Goal: Task Accomplishment & Management: Complete application form

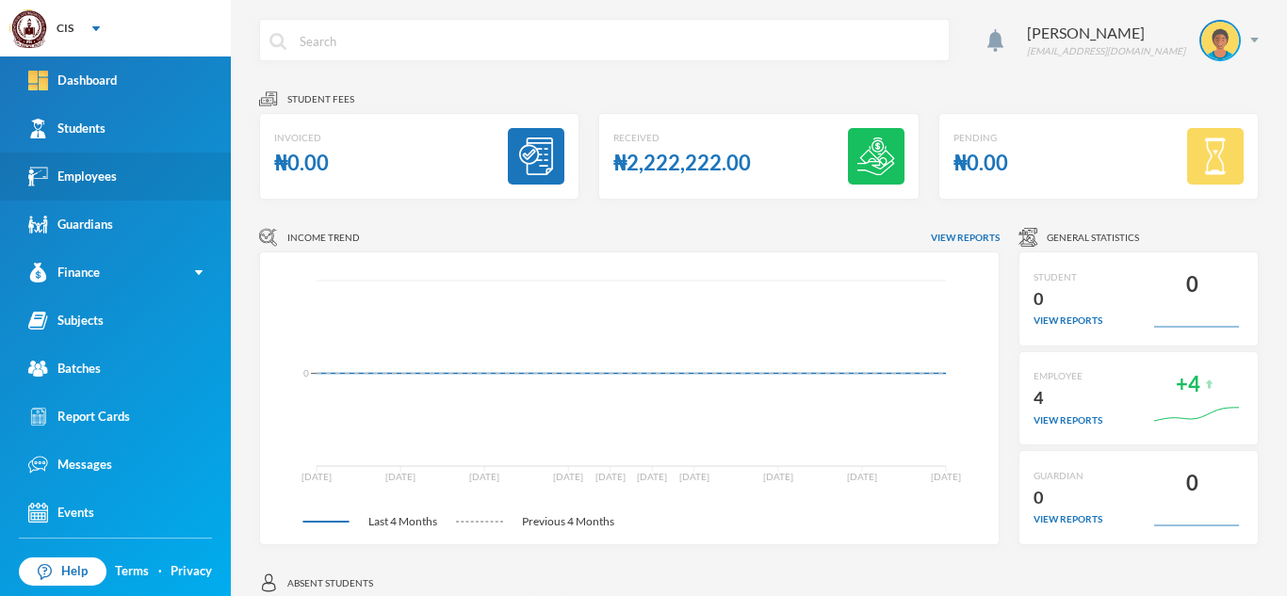
click at [139, 178] on link "Employees" at bounding box center [115, 177] width 231 height 48
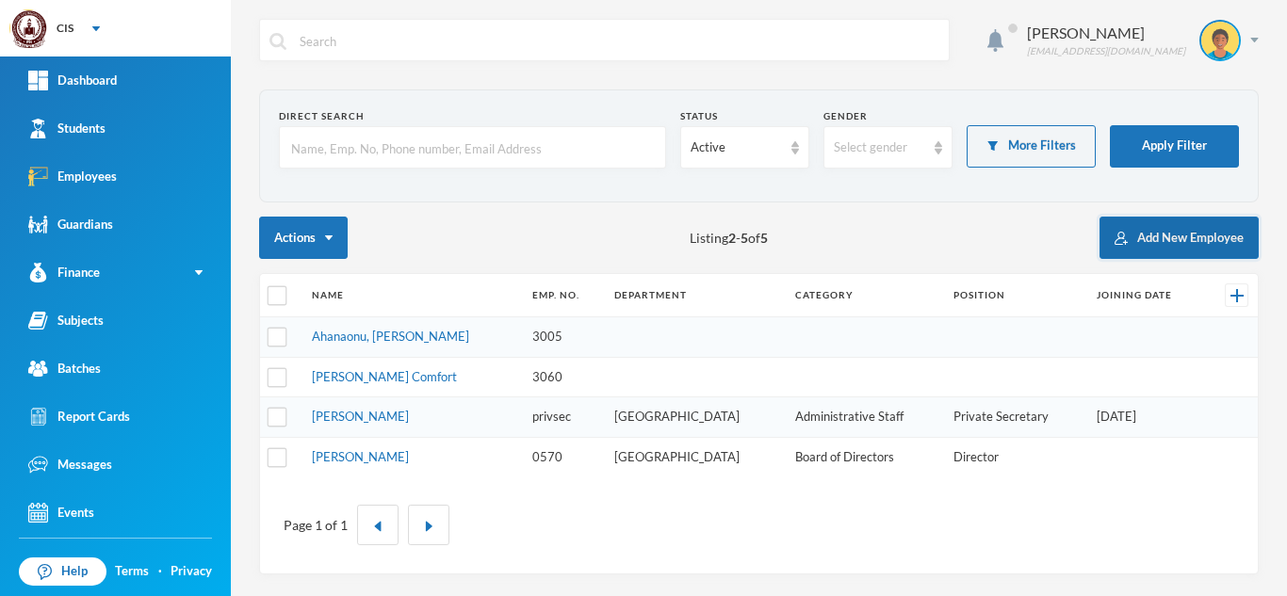
click at [1175, 233] on button "Add New Employee" at bounding box center [1178, 238] width 159 height 42
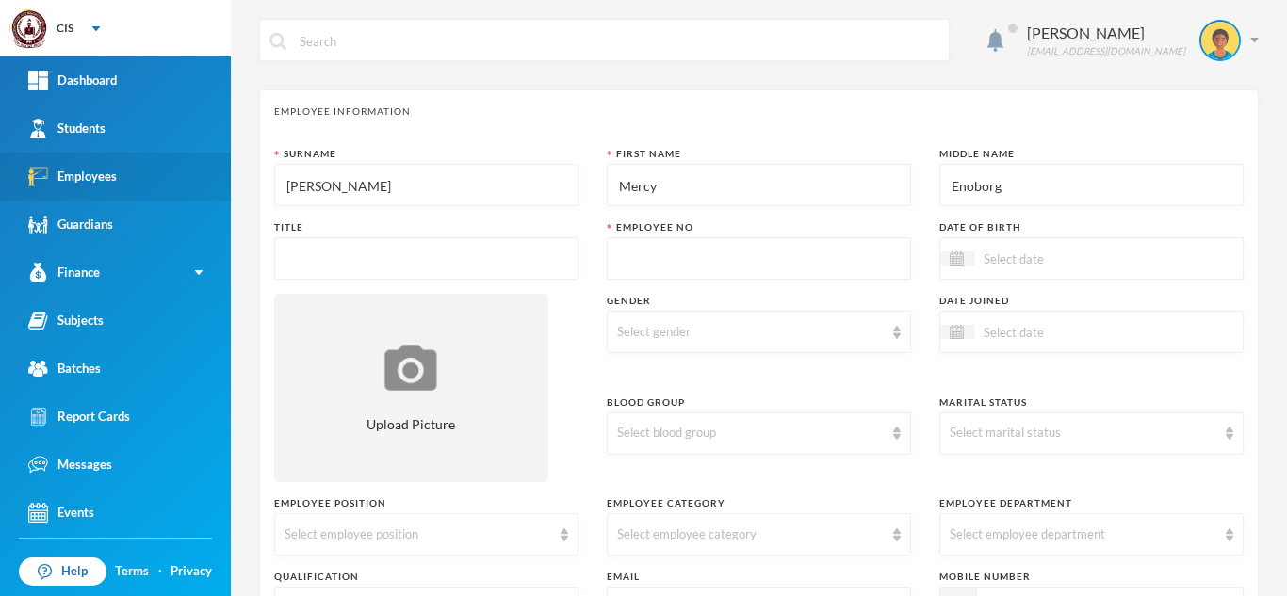
click at [154, 181] on link "Employees" at bounding box center [115, 177] width 231 height 48
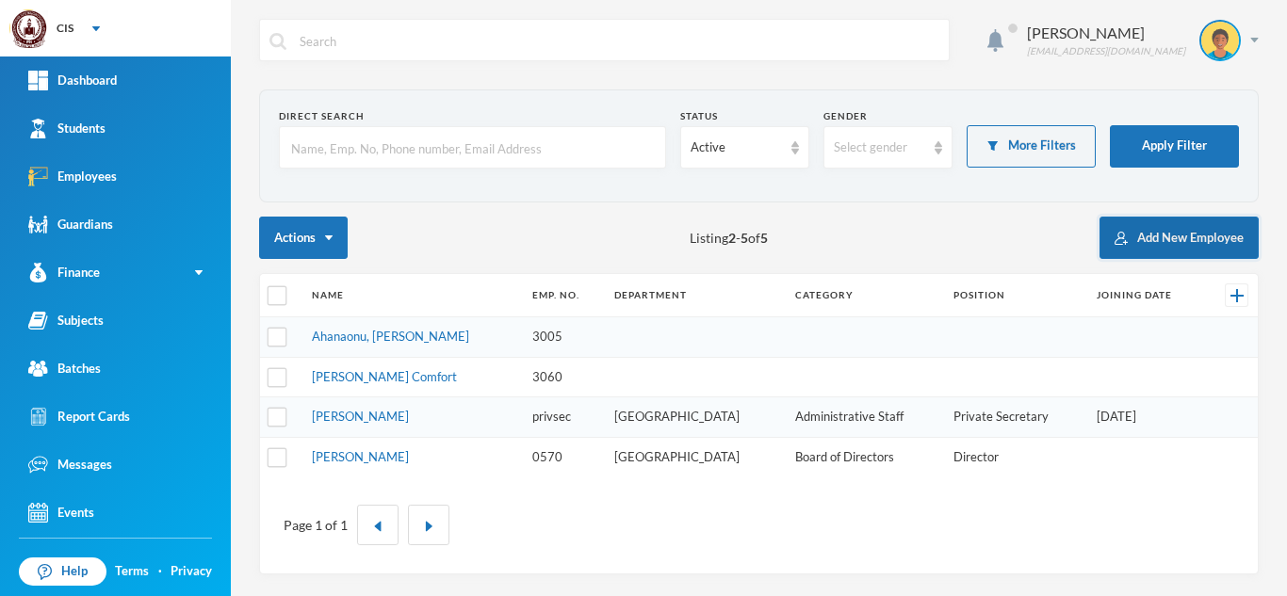
click at [1202, 236] on button "Add New Employee" at bounding box center [1178, 238] width 159 height 42
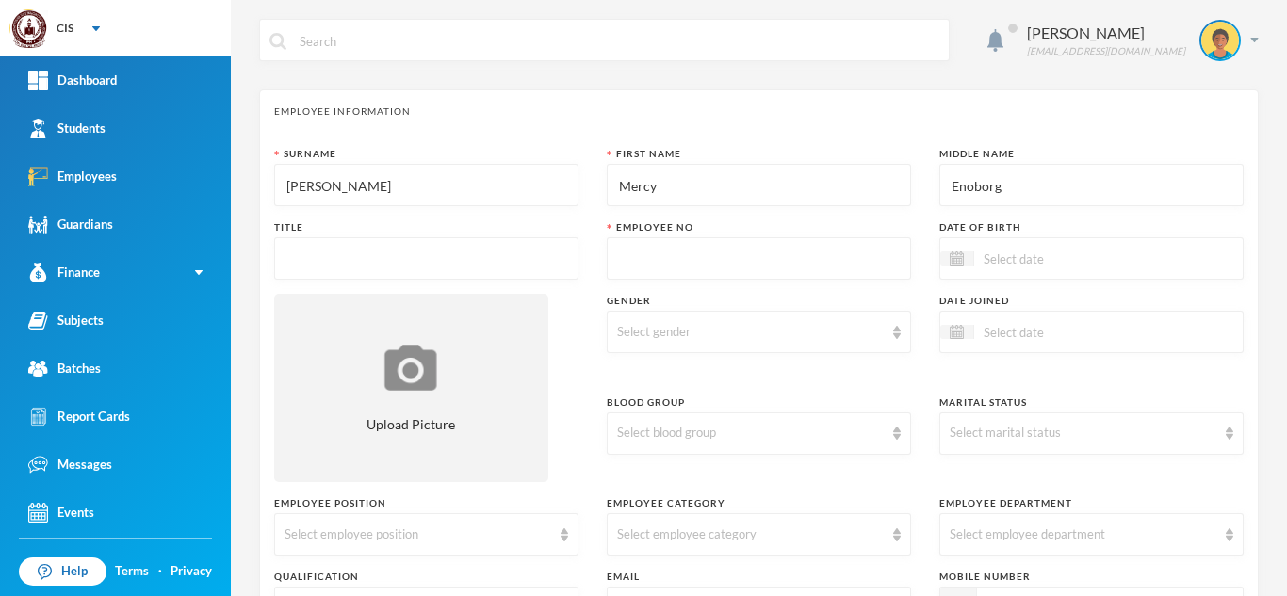
click at [691, 246] on input "text" at bounding box center [759, 259] width 284 height 42
type input "9350"
click at [433, 258] on input "text" at bounding box center [427, 259] width 284 height 42
type input "Mrs"
click at [809, 344] on div "Select gender" at bounding box center [759, 332] width 304 height 42
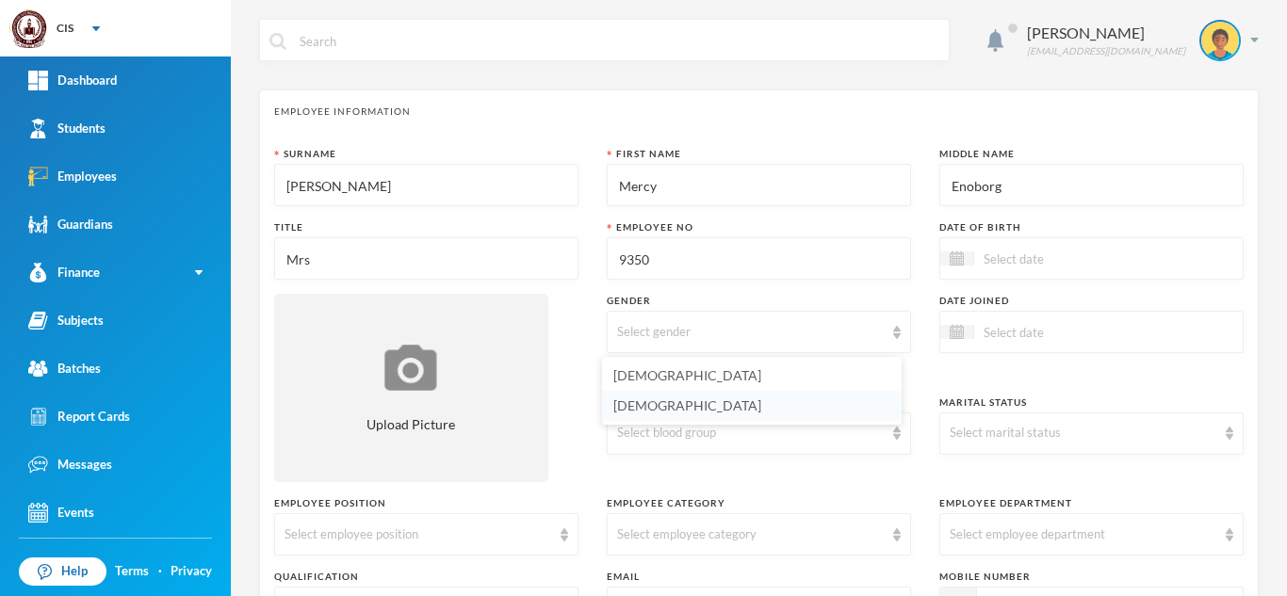
click at [659, 408] on li "[DEMOGRAPHIC_DATA]" at bounding box center [752, 406] width 300 height 30
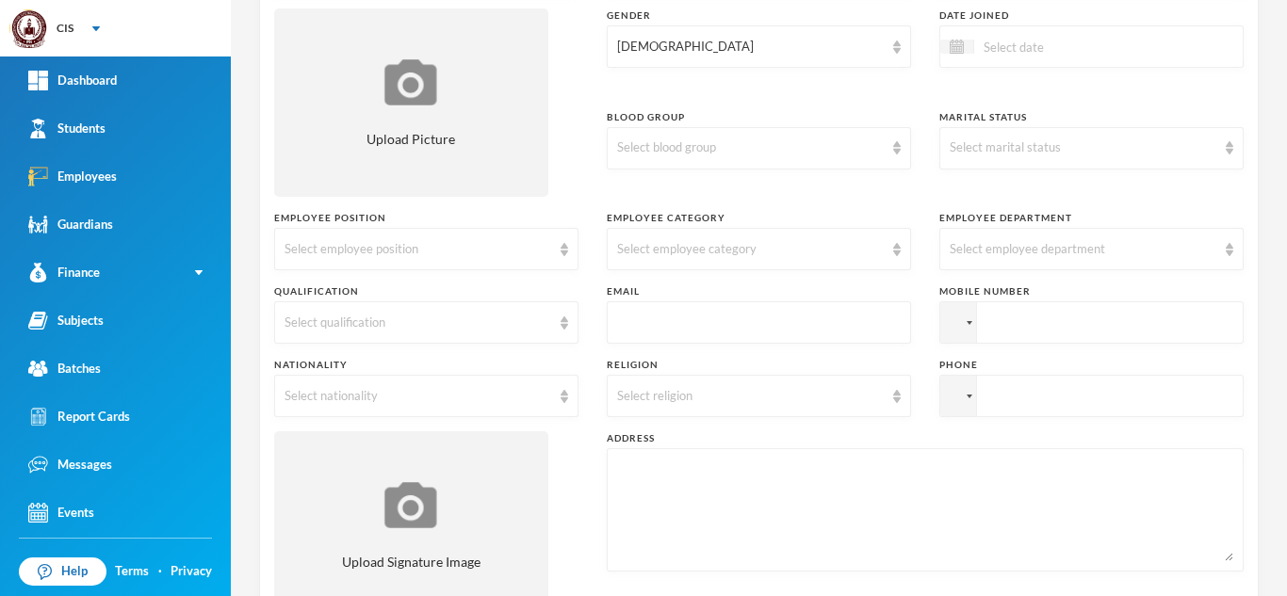
scroll to position [294, 0]
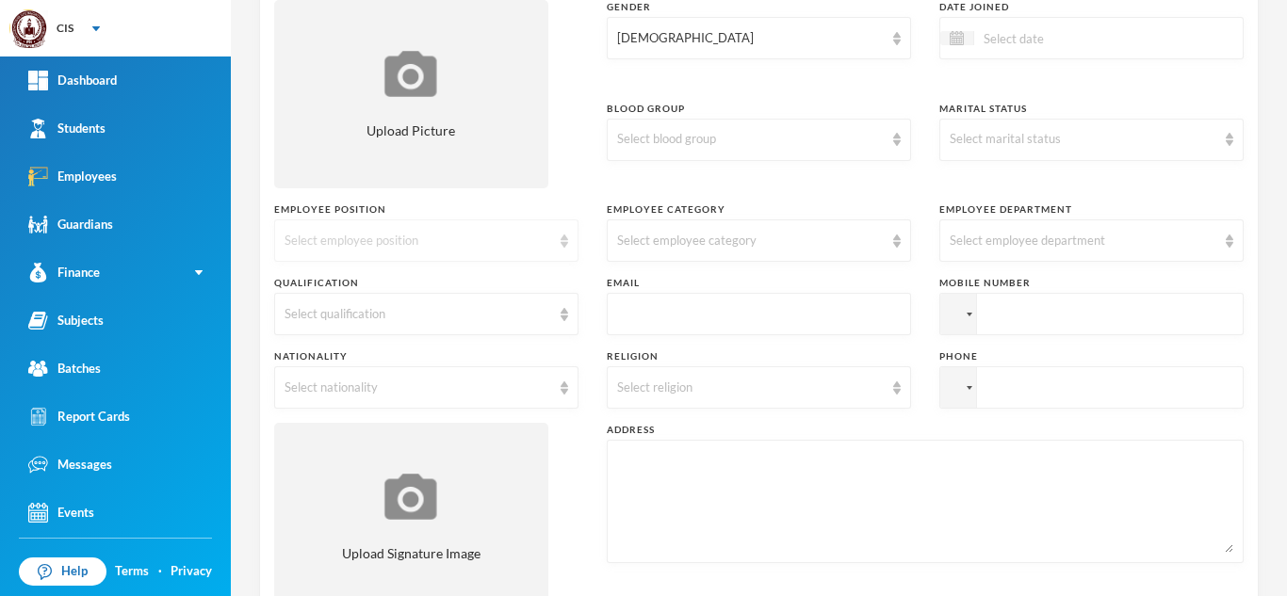
click at [552, 245] on div "Select employee position" at bounding box center [426, 241] width 304 height 42
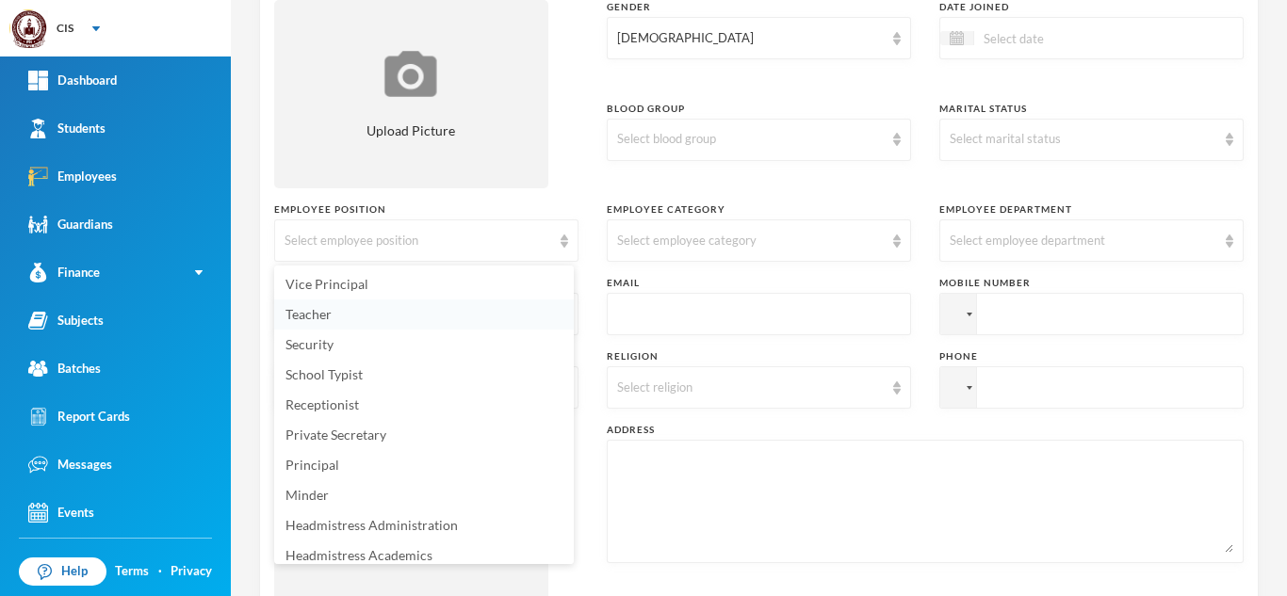
click at [428, 320] on li "Teacher" at bounding box center [424, 315] width 300 height 30
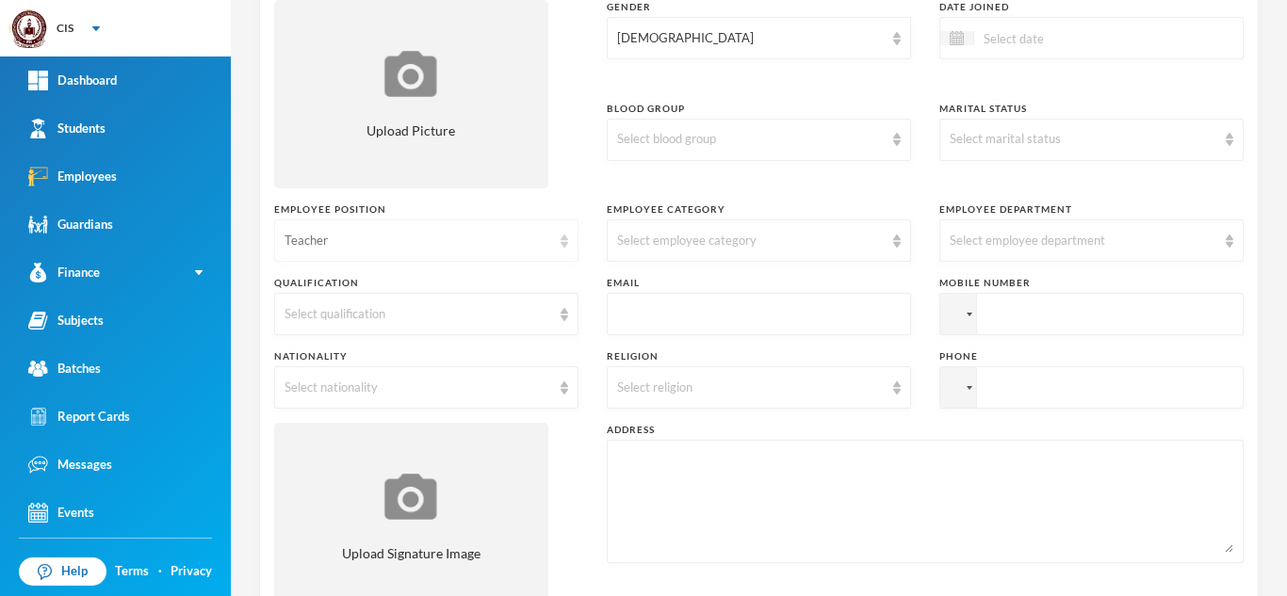
click at [540, 238] on div "Teacher" at bounding box center [418, 241] width 267 height 19
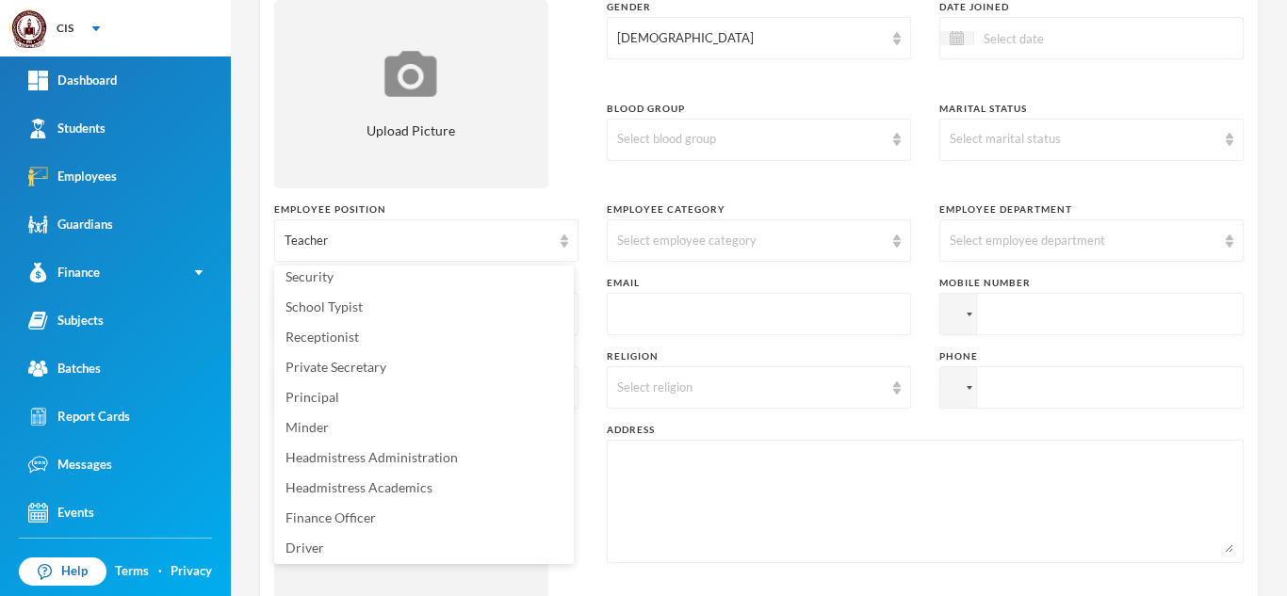
scroll to position [61, 0]
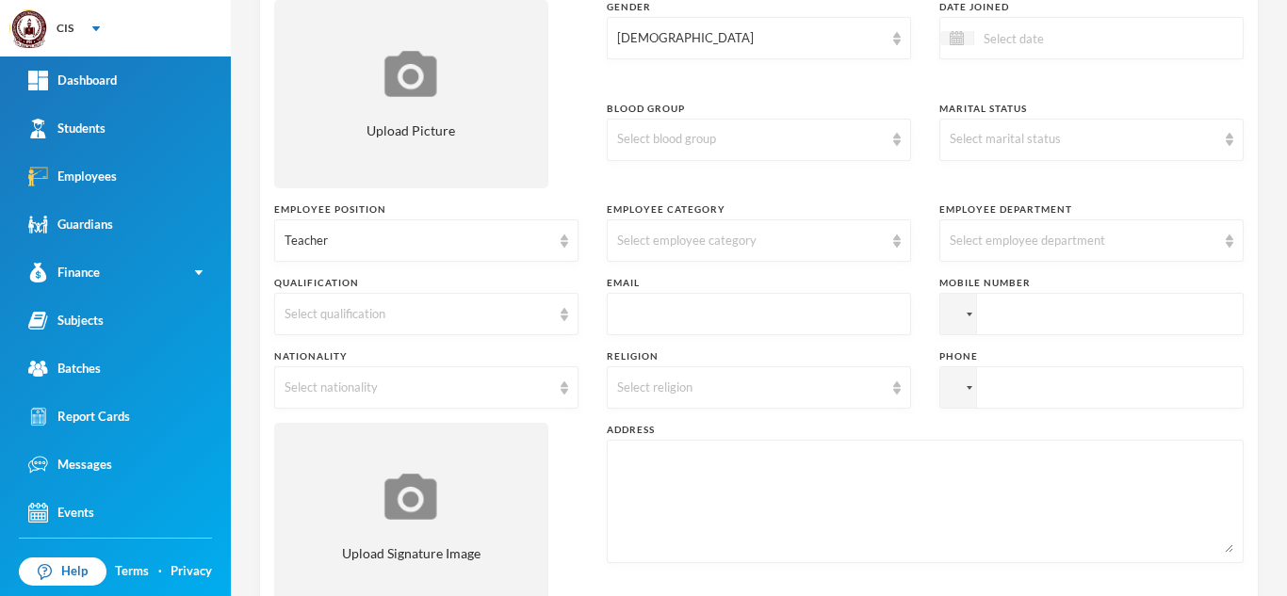
click at [700, 501] on textarea at bounding box center [925, 501] width 616 height 103
click at [561, 498] on div "Surname [PERSON_NAME] First Name Mercy Middle Name [PERSON_NAME] Title Mrs [PER…" at bounding box center [758, 239] width 969 height 773
click at [745, 250] on div "Select employee category" at bounding box center [750, 241] width 267 height 19
click at [541, 248] on div "Teacher" at bounding box center [418, 241] width 267 height 19
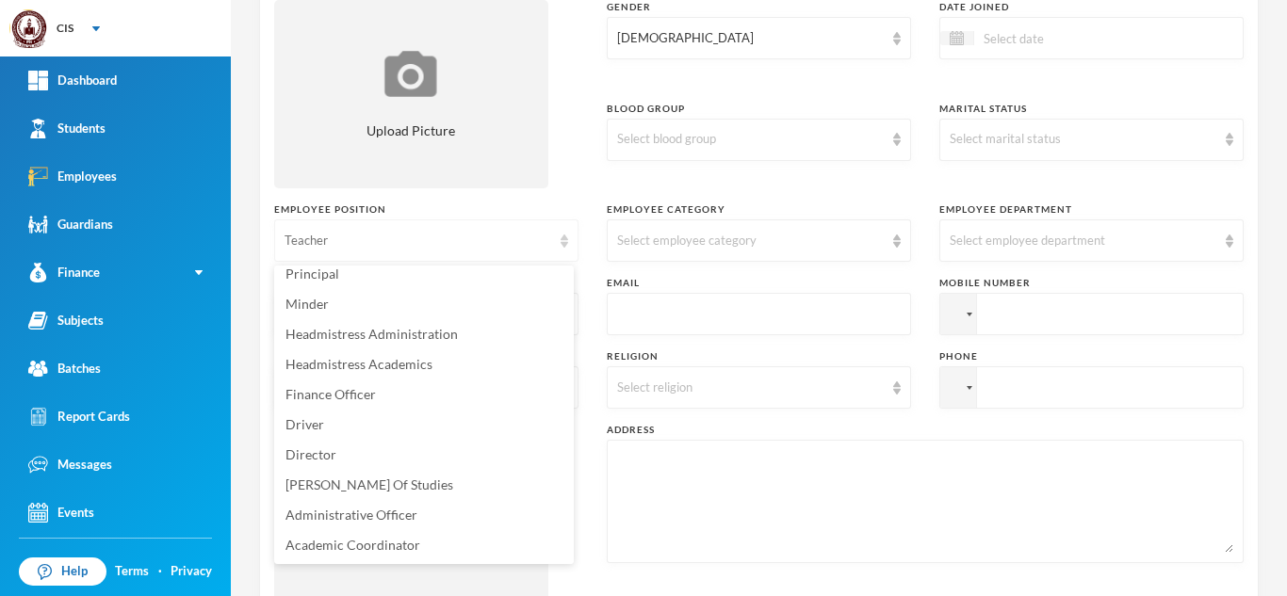
scroll to position [185, 0]
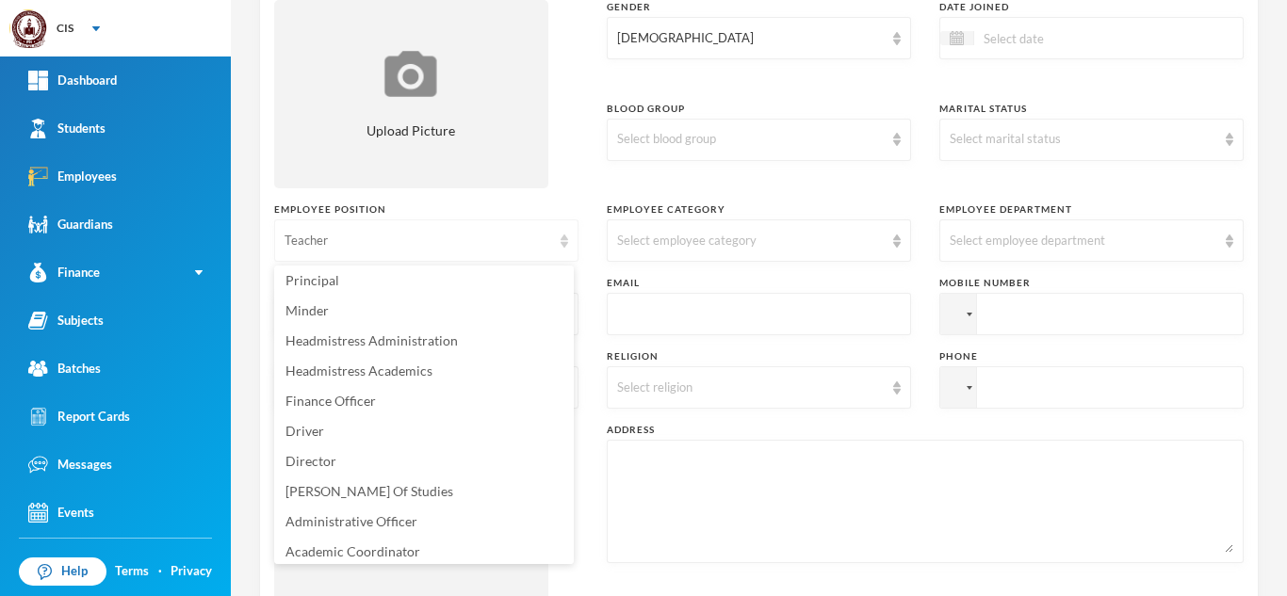
click at [532, 230] on div "Teacher" at bounding box center [426, 241] width 304 height 42
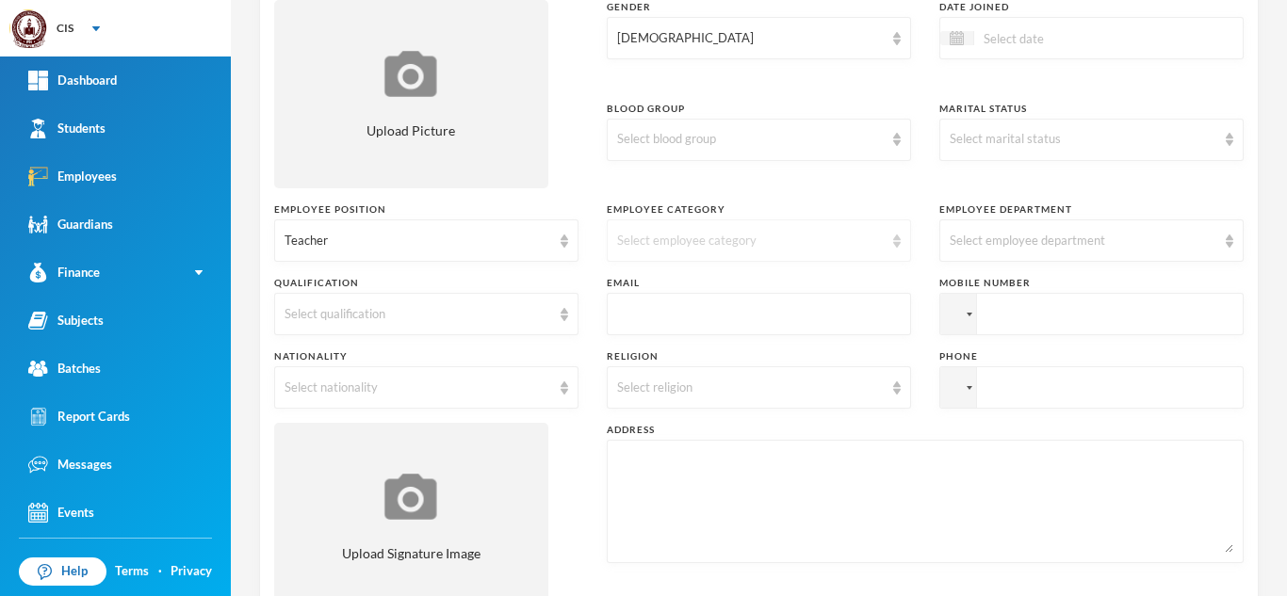
click at [776, 239] on div "Select employee category" at bounding box center [750, 241] width 267 height 19
click at [724, 396] on li "Academic Staff" at bounding box center [752, 405] width 300 height 30
click at [1010, 235] on div "Select employee department" at bounding box center [1083, 241] width 267 height 19
click at [1026, 311] on span "Primary School" at bounding box center [986, 314] width 90 height 16
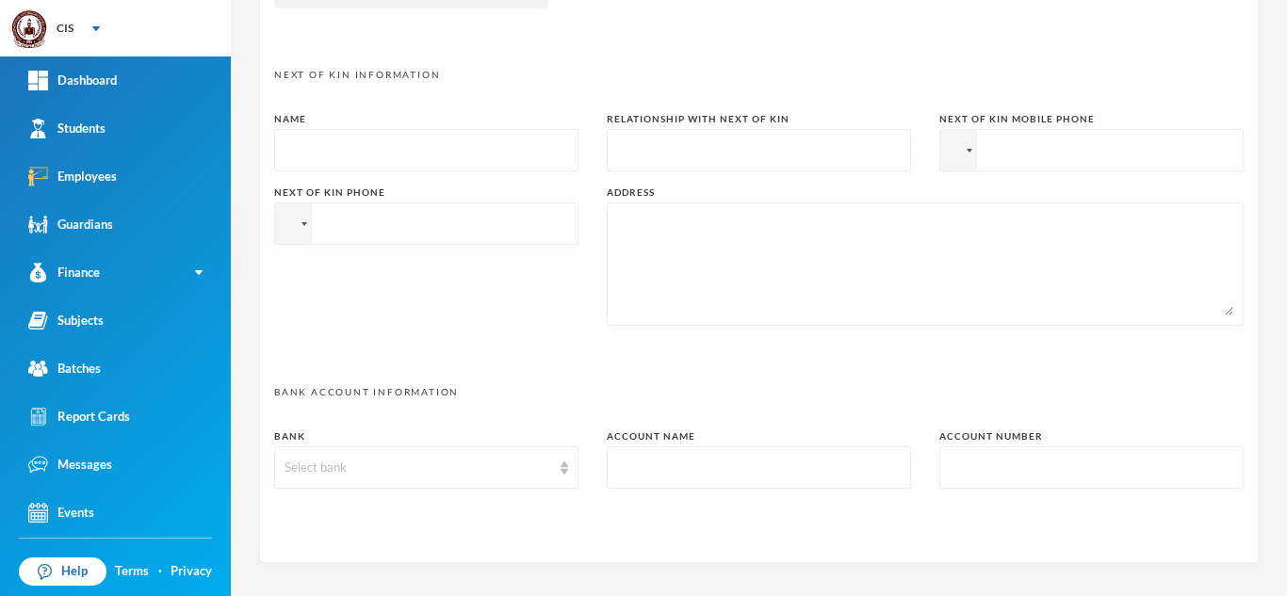
scroll to position [976, 0]
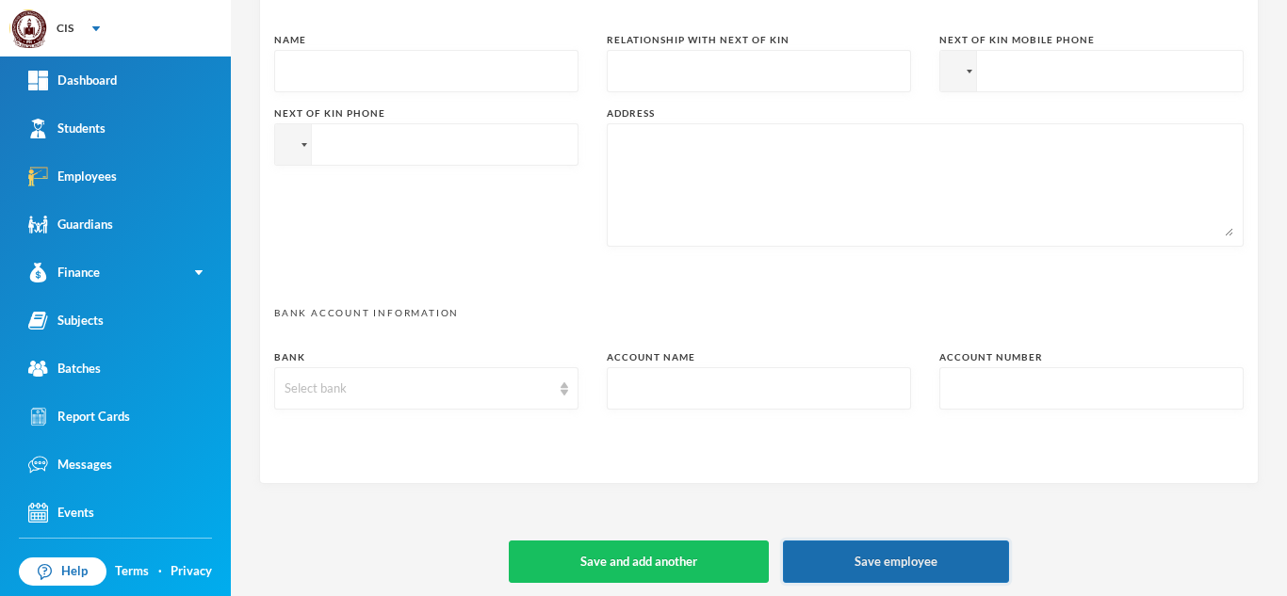
click at [815, 563] on button "Save employee" at bounding box center [896, 562] width 226 height 42
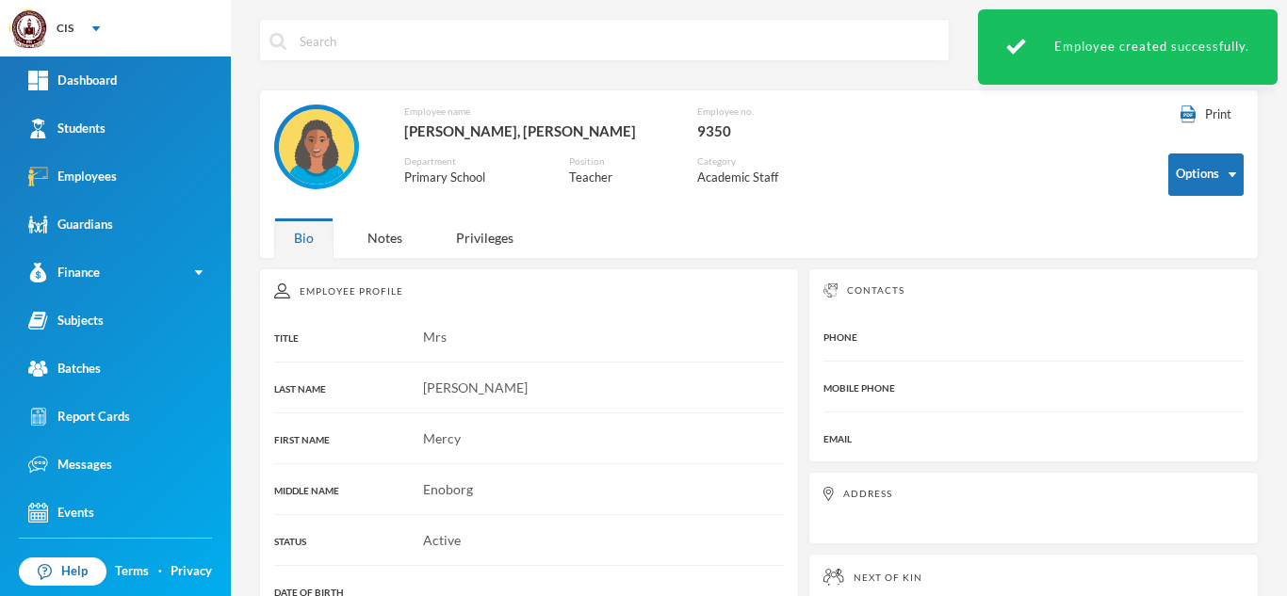
click at [446, 437] on span "Mercy" at bounding box center [442, 439] width 38 height 16
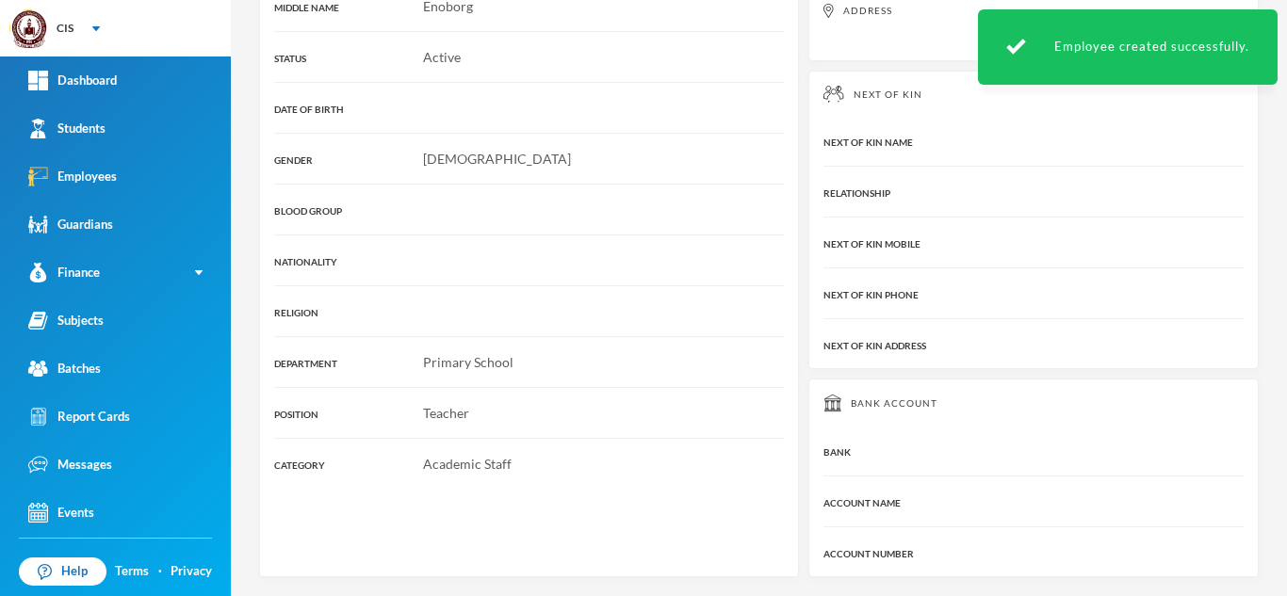
scroll to position [98, 0]
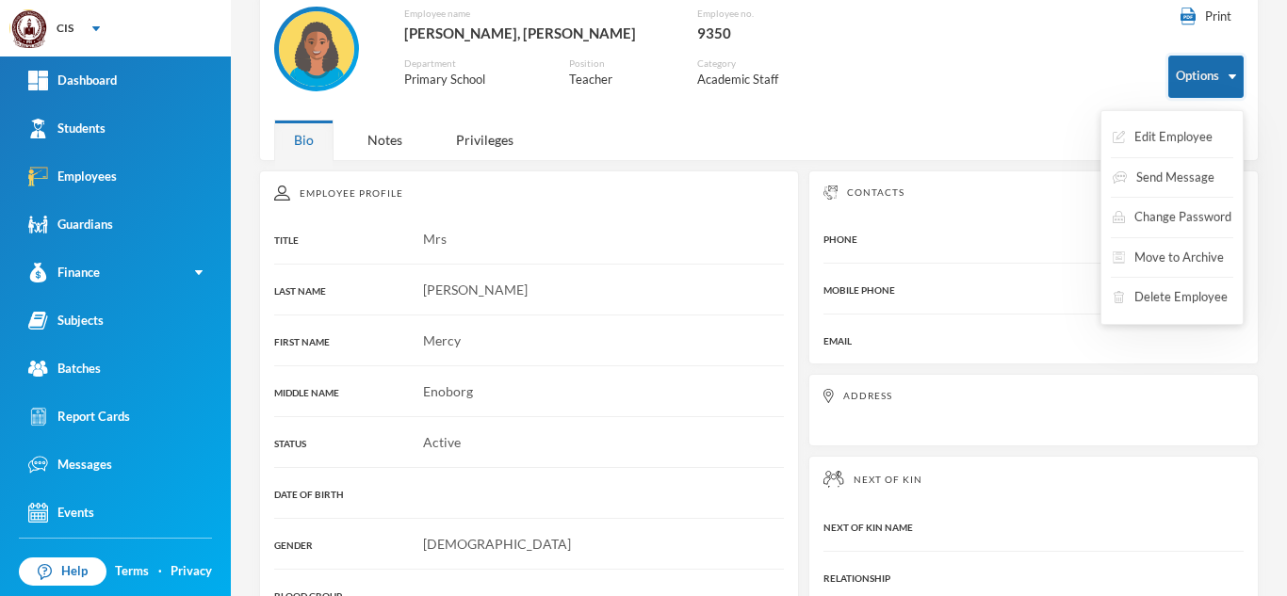
click at [1188, 97] on button "Options" at bounding box center [1205, 77] width 75 height 42
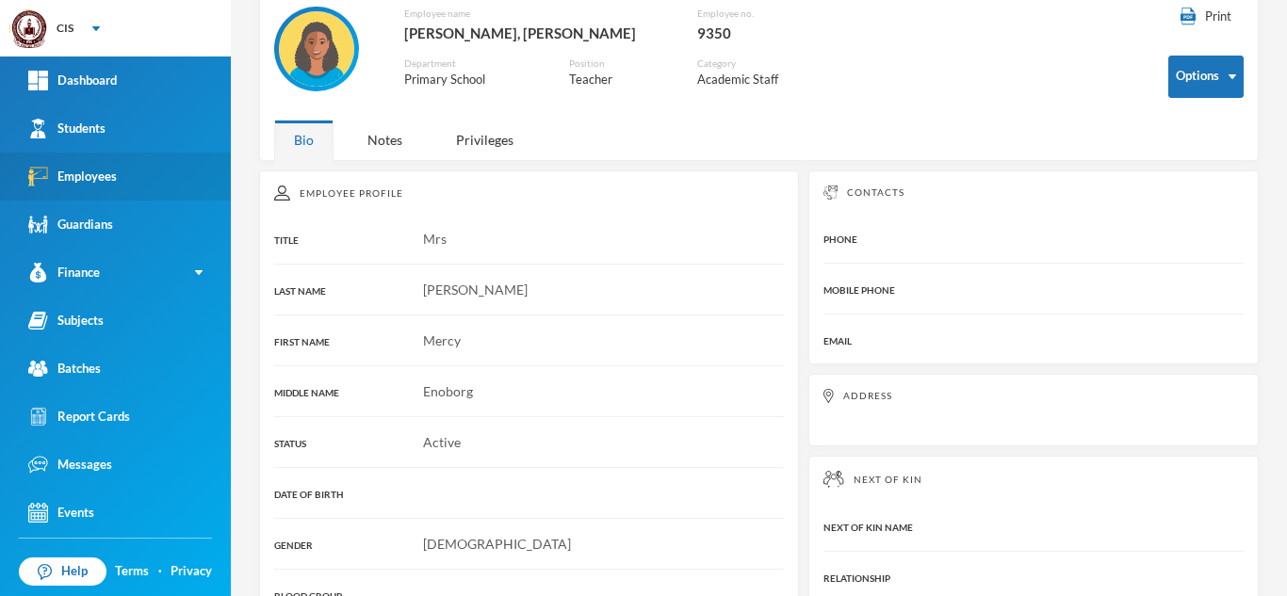
click at [106, 168] on div "Employees" at bounding box center [72, 177] width 89 height 20
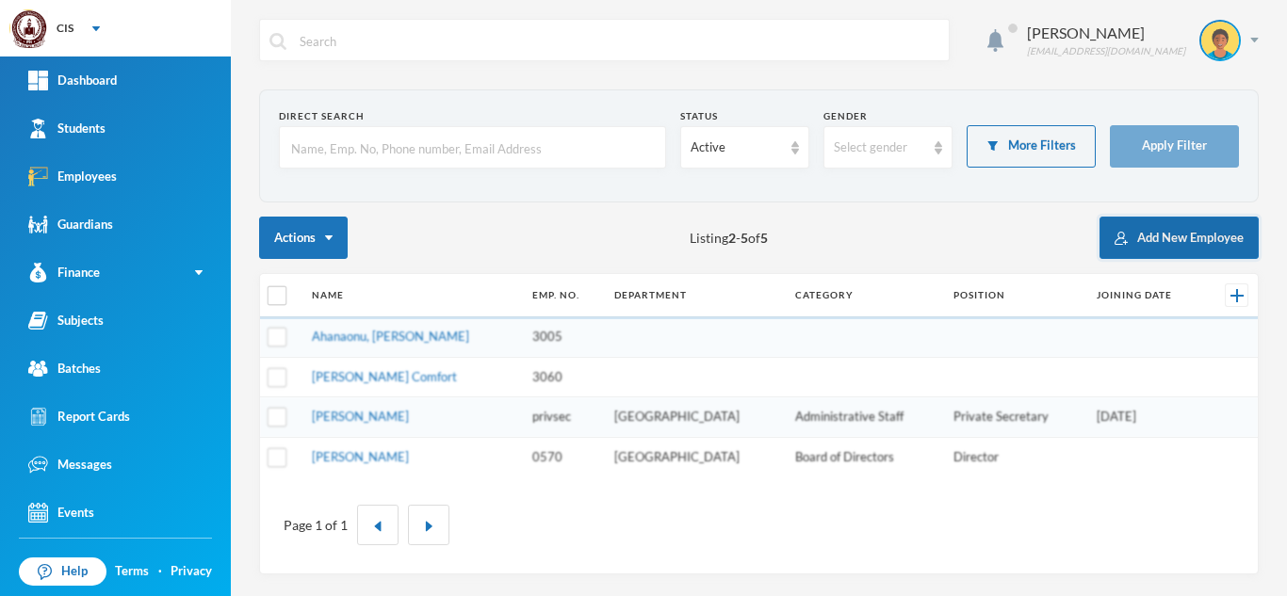
click at [1189, 240] on button "Add New Employee" at bounding box center [1178, 238] width 159 height 42
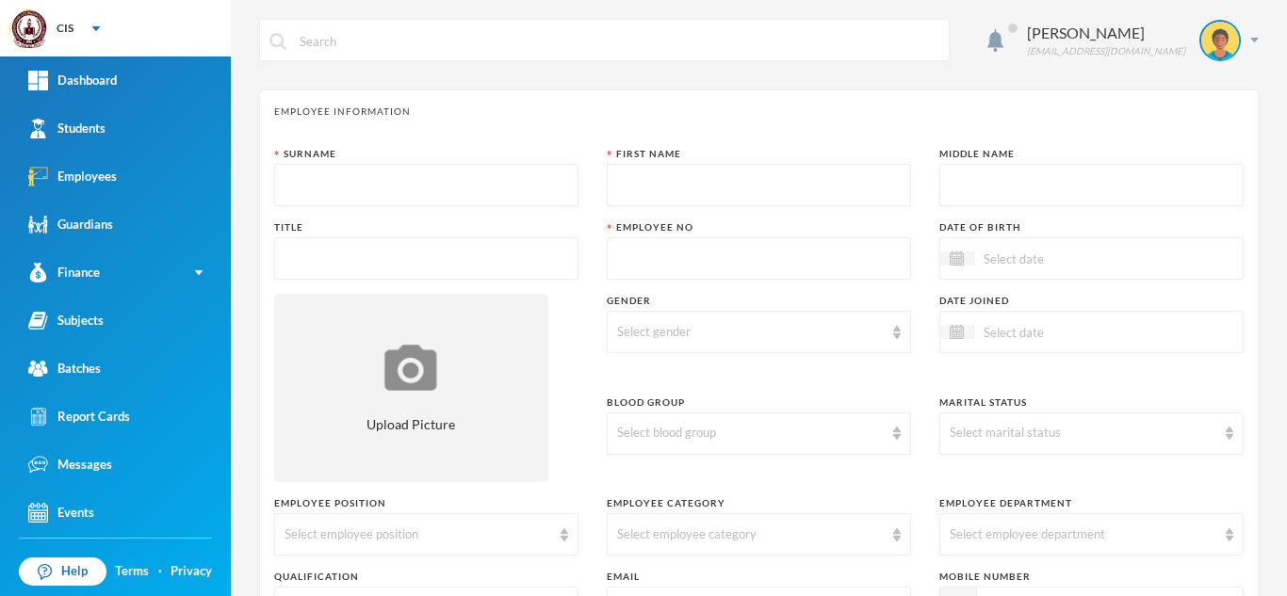
click at [331, 189] on input "text" at bounding box center [427, 186] width 284 height 42
type input "Tonbra"
click at [698, 202] on input "text" at bounding box center [759, 186] width 284 height 42
type input "[PERSON_NAME]"
click at [658, 263] on input "text" at bounding box center [759, 259] width 284 height 42
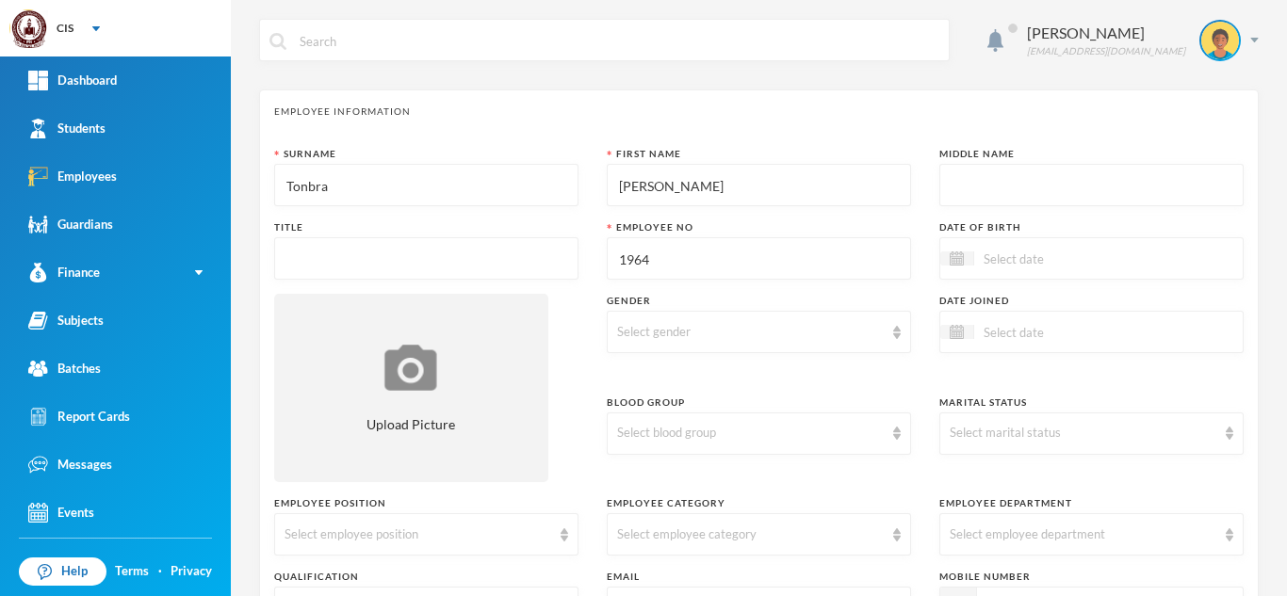
type input "1964"
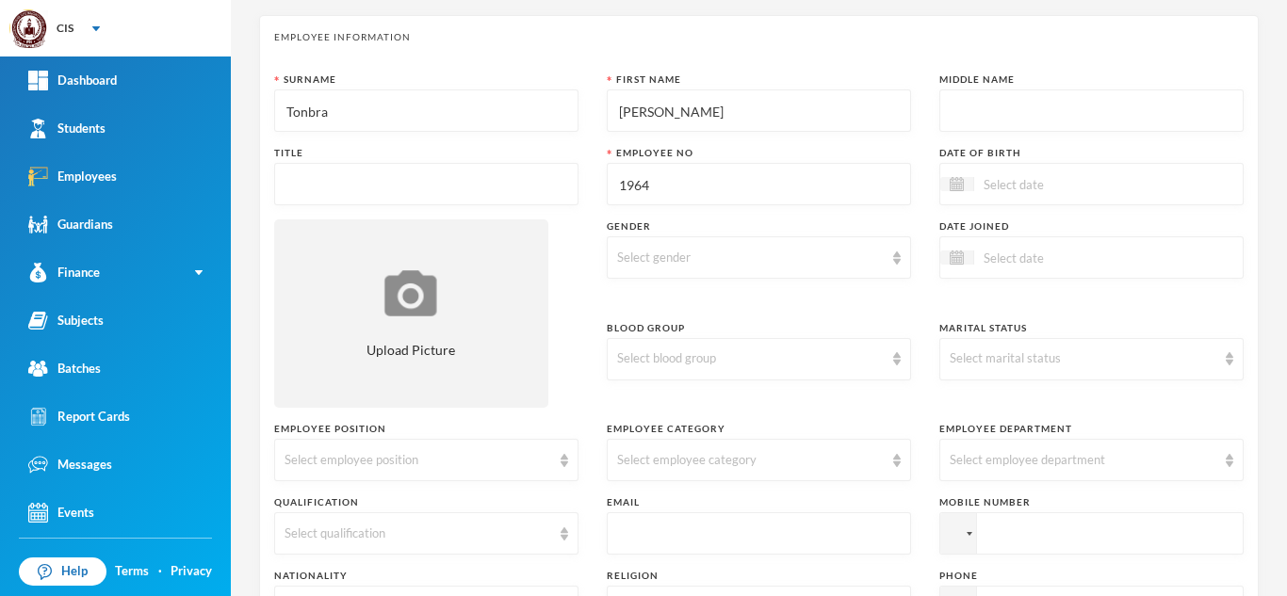
scroll to position [101, 0]
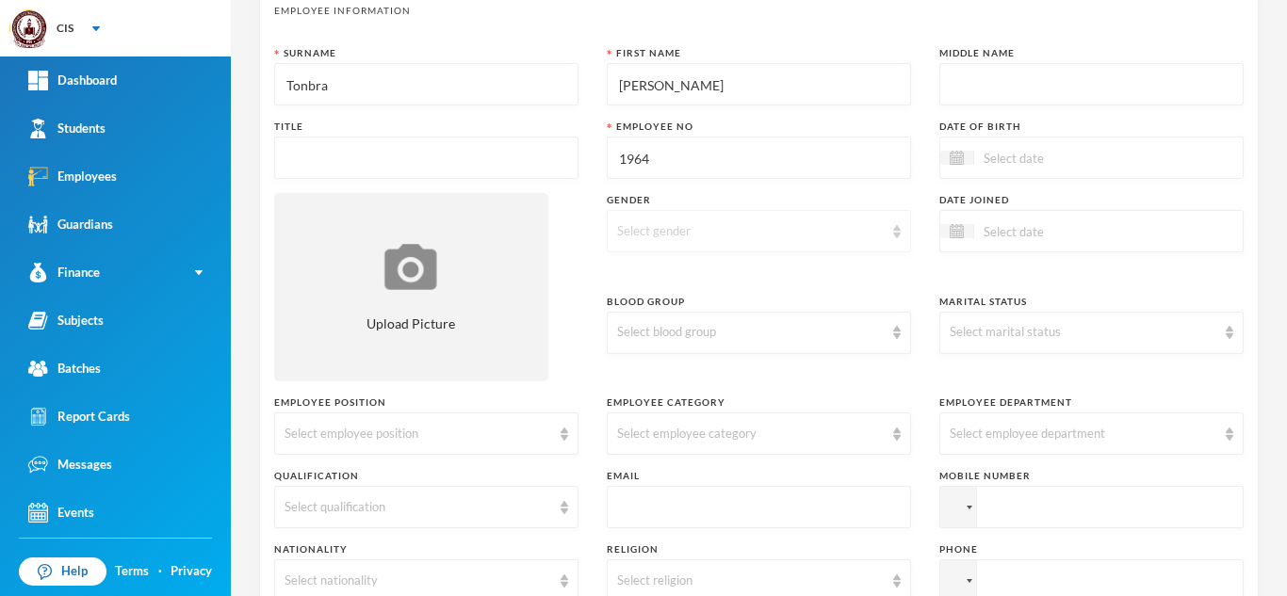
click at [867, 233] on div "Select gender" at bounding box center [750, 231] width 267 height 19
click at [700, 308] on li "[DEMOGRAPHIC_DATA]" at bounding box center [752, 305] width 300 height 30
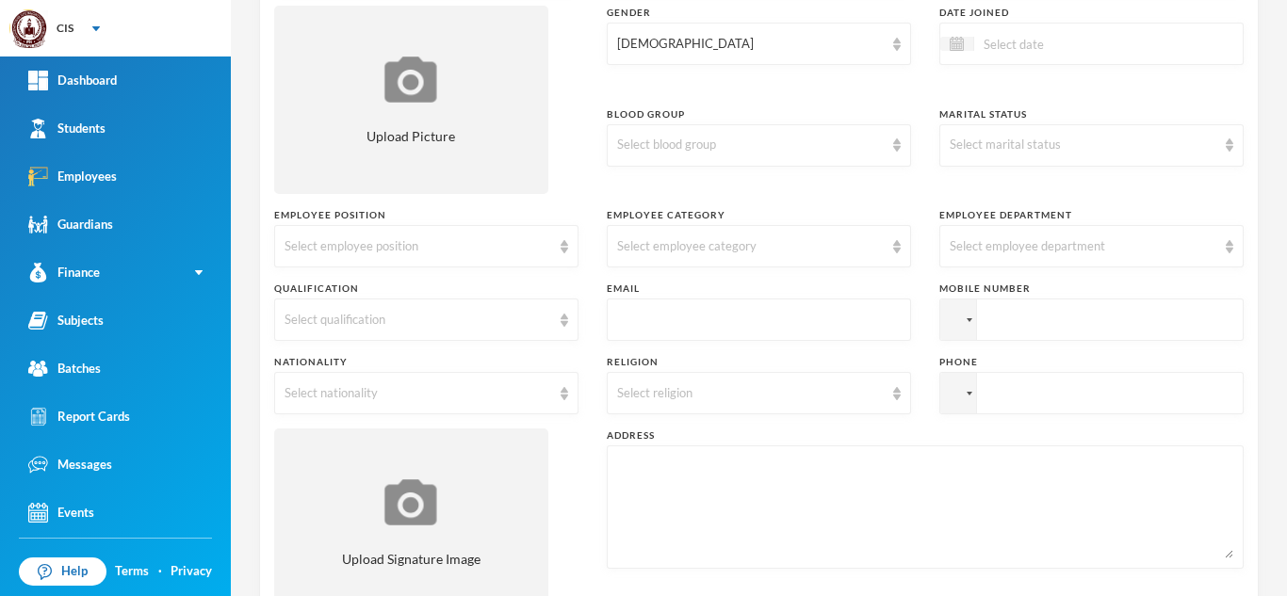
scroll to position [291, 0]
click at [525, 239] on div "Select employee position" at bounding box center [418, 244] width 267 height 19
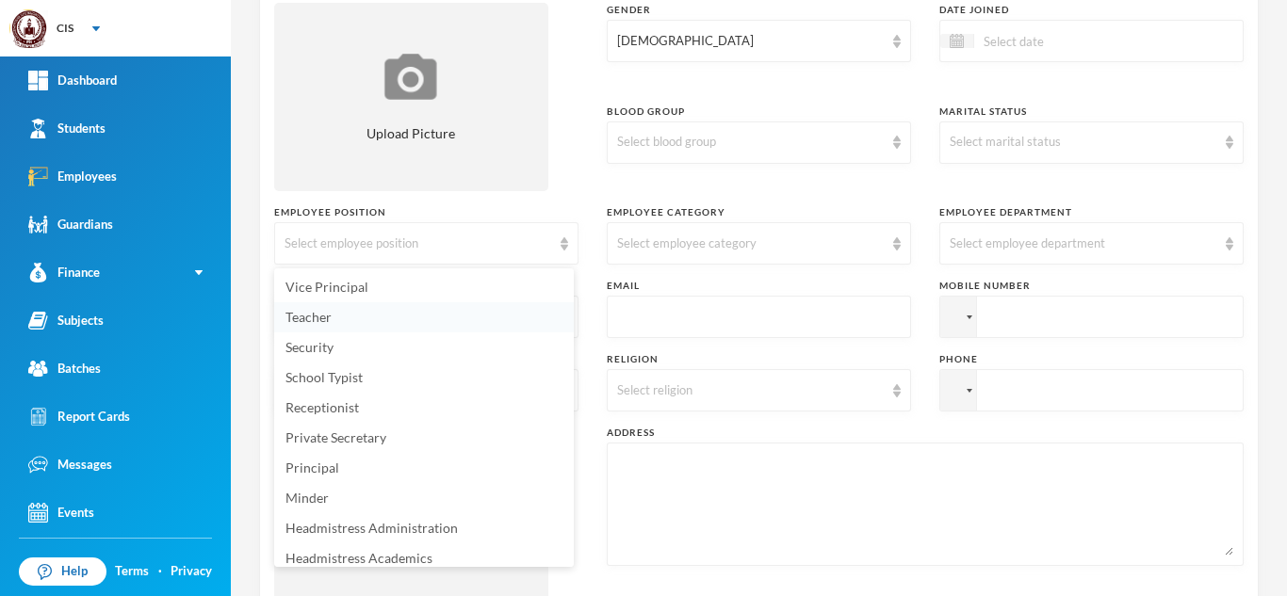
click at [445, 317] on li "Teacher" at bounding box center [424, 317] width 300 height 30
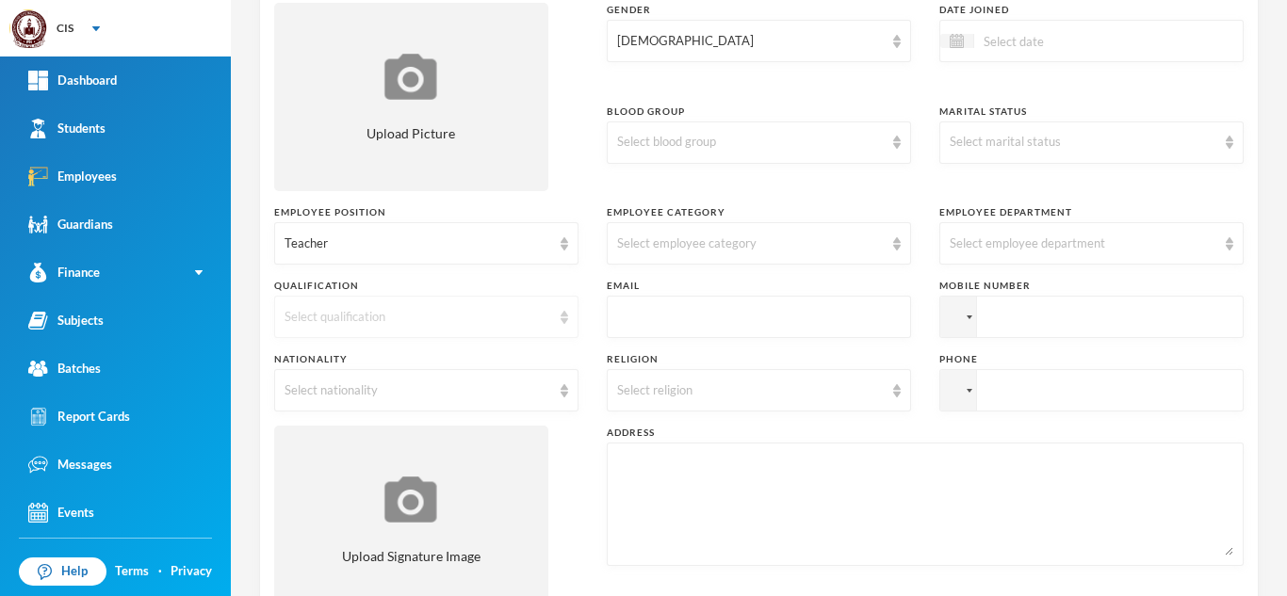
click at [508, 308] on div "Select qualification" at bounding box center [418, 317] width 267 height 19
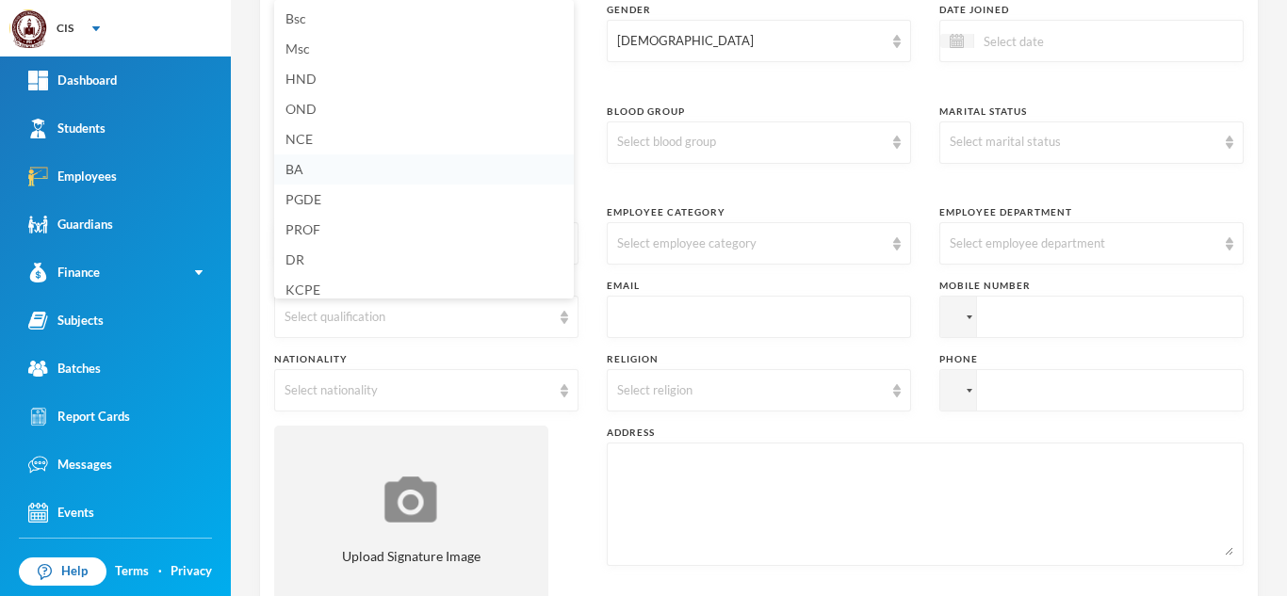
scroll to position [7, 0]
click at [415, 330] on div "Select qualification" at bounding box center [426, 317] width 304 height 42
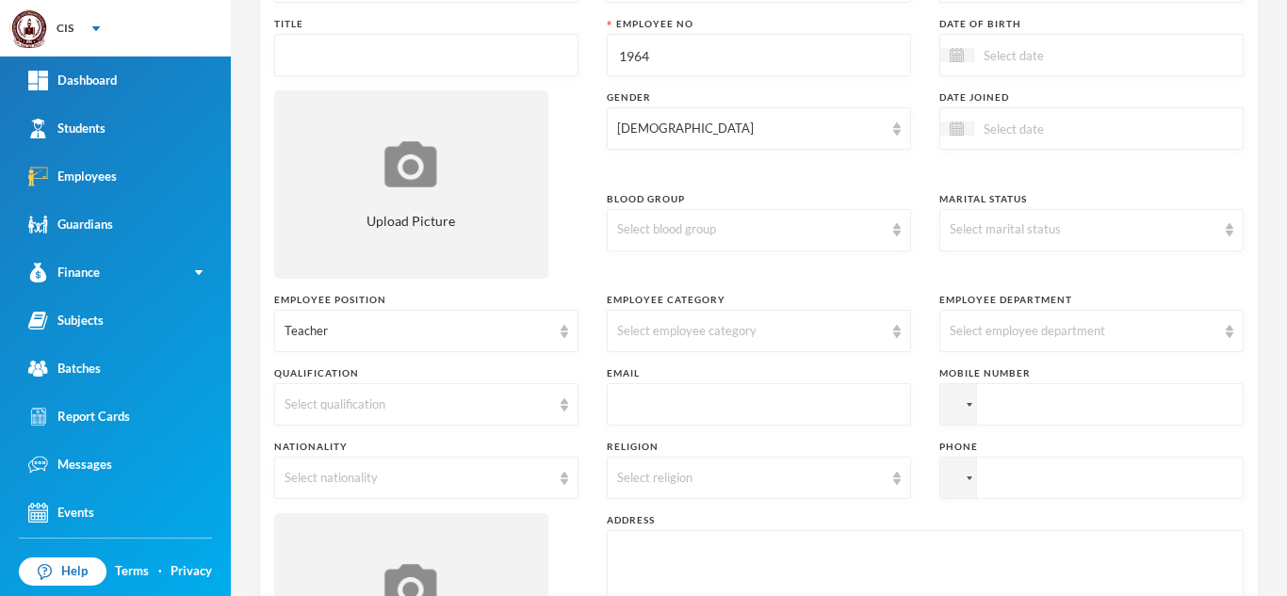
scroll to position [222, 0]
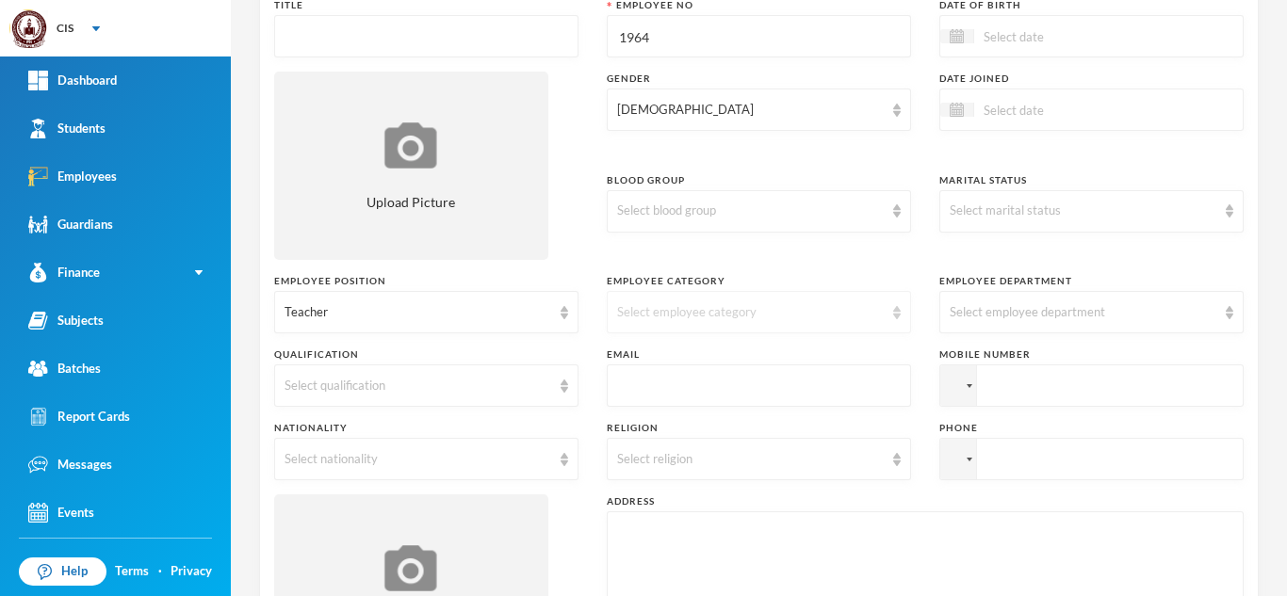
click at [790, 305] on div "Select employee category" at bounding box center [750, 312] width 267 height 19
click at [780, 304] on div "Select employee category" at bounding box center [750, 312] width 267 height 19
click at [528, 316] on div "Teacher" at bounding box center [418, 312] width 267 height 19
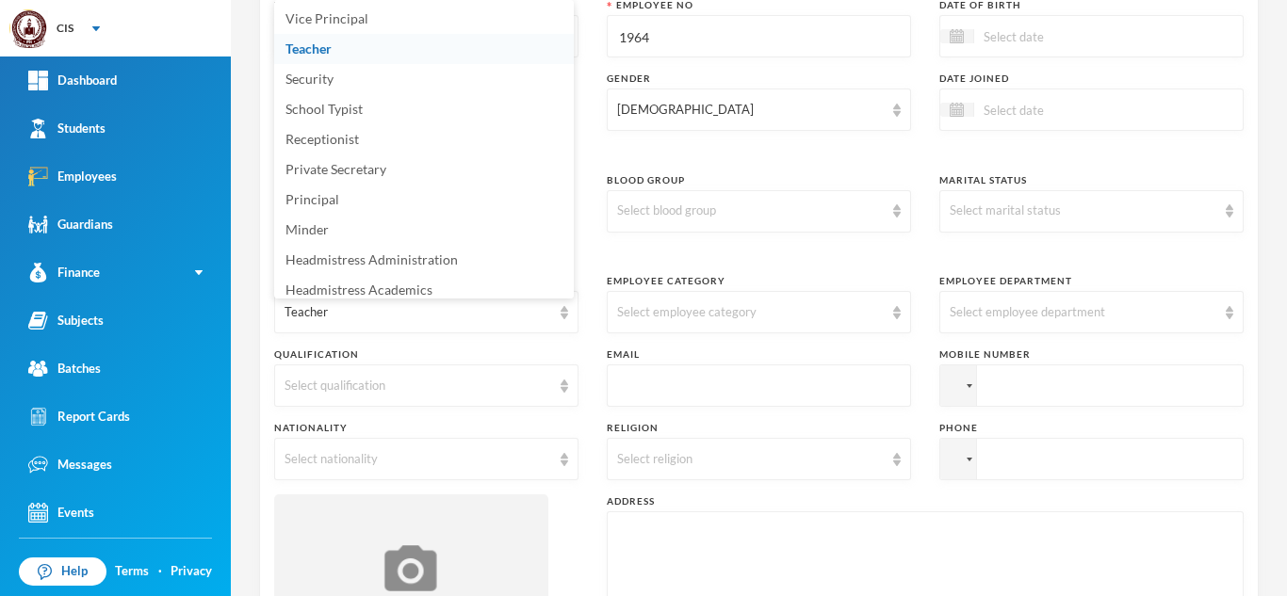
scroll to position [7, 0]
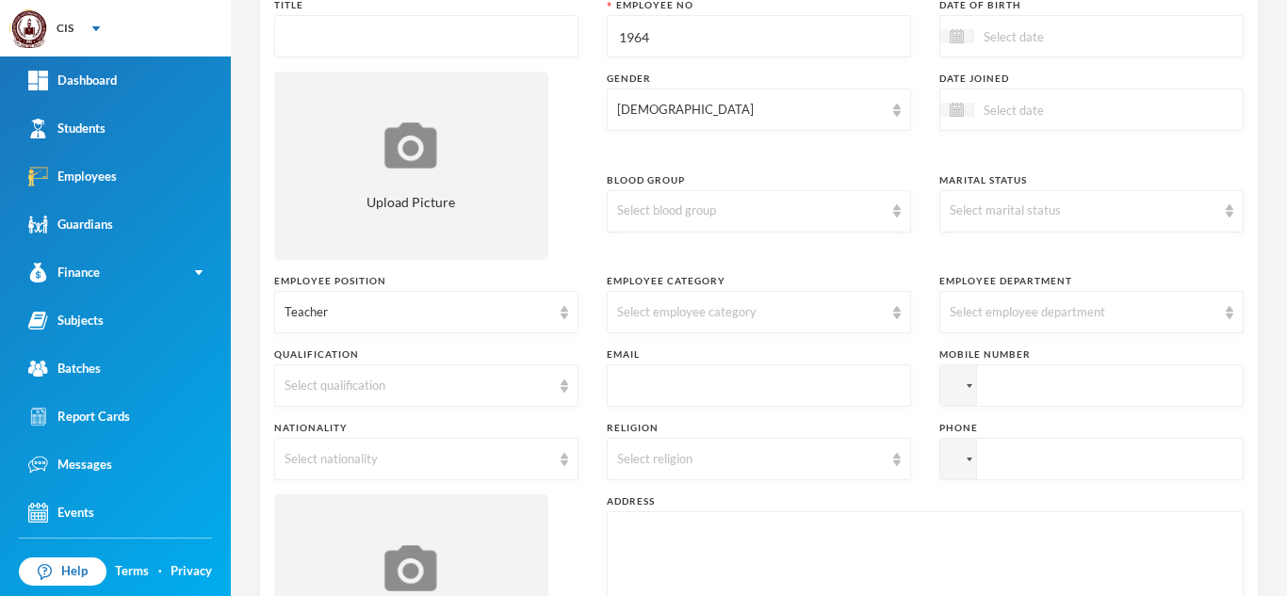
click at [479, 344] on div "Surname Tonbra First Name [PERSON_NAME] Middle Name Title Employee No [DEMOGRAP…" at bounding box center [758, 311] width 969 height 773
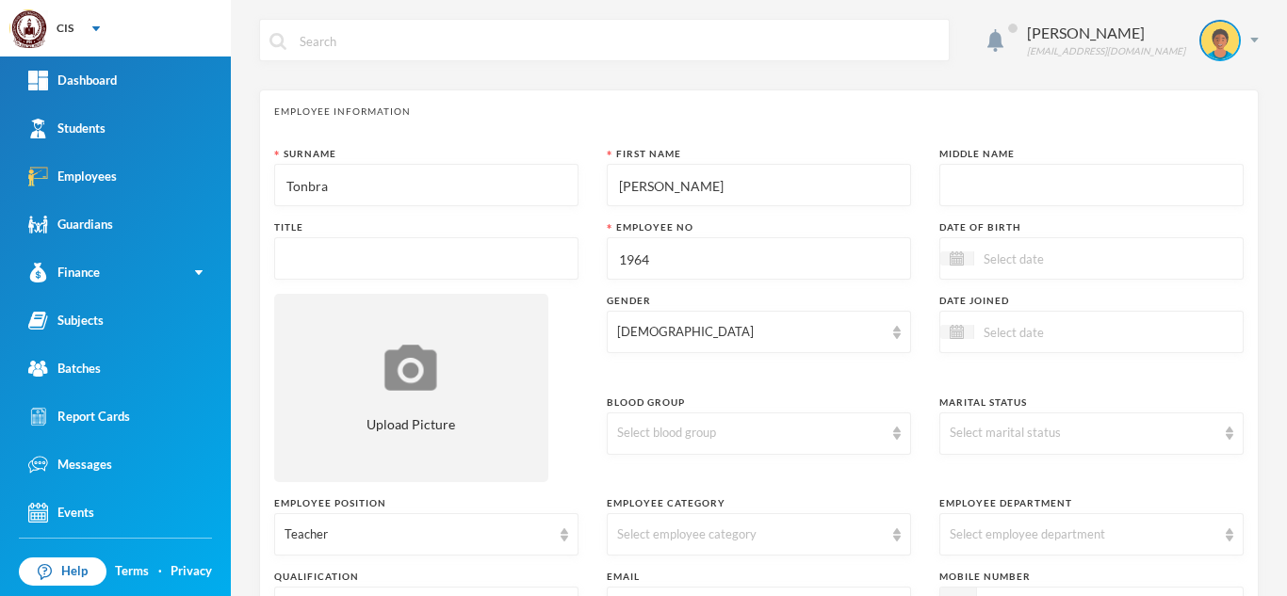
drag, startPoint x: 317, startPoint y: 182, endPoint x: 242, endPoint y: 188, distance: 75.7
click at [242, 188] on div "[PERSON_NAME] [EMAIL_ADDRESS][DOMAIN_NAME] Employee Information Surname Tonbra …" at bounding box center [759, 298] width 1056 height 596
type input "a"
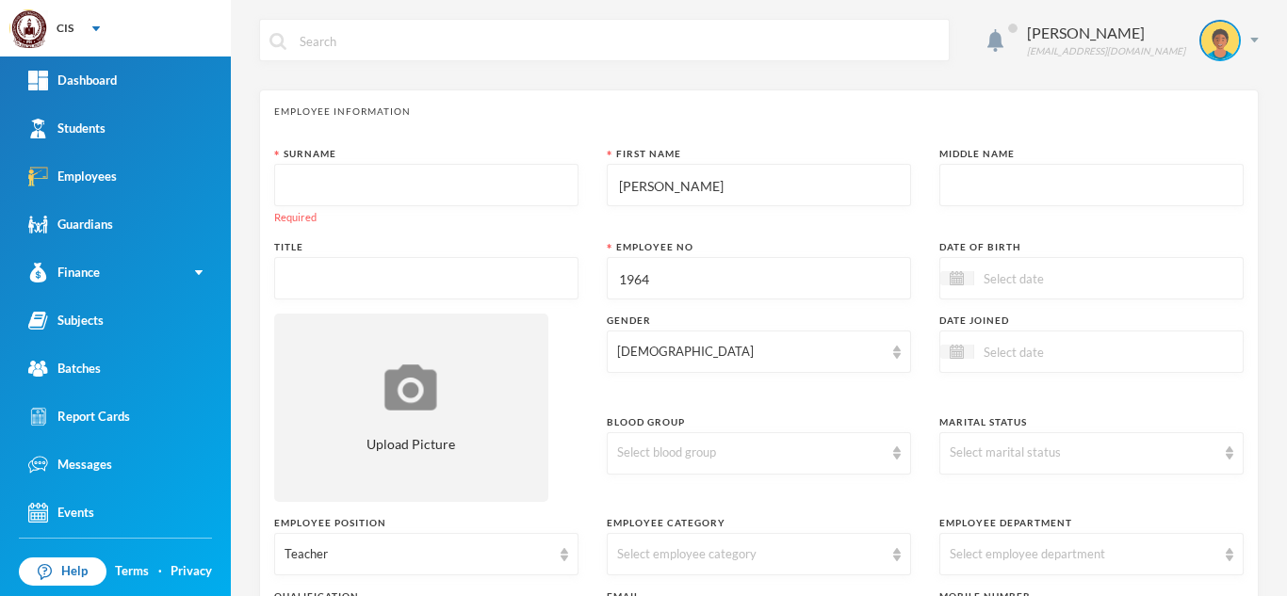
drag, startPoint x: 666, startPoint y: 199, endPoint x: 545, endPoint y: 176, distance: 123.6
click at [545, 176] on div "Surname Required First Name [PERSON_NAME] Middle Name Title Employee No [DEMOGR…" at bounding box center [758, 543] width 969 height 792
drag, startPoint x: 658, startPoint y: 287, endPoint x: 482, endPoint y: 285, distance: 175.3
click at [482, 285] on div "Surname Required First Name Required Middle Name Title Employee No [DEMOGRAPHIC…" at bounding box center [758, 543] width 969 height 792
